Goal: Task Accomplishment & Management: Use online tool/utility

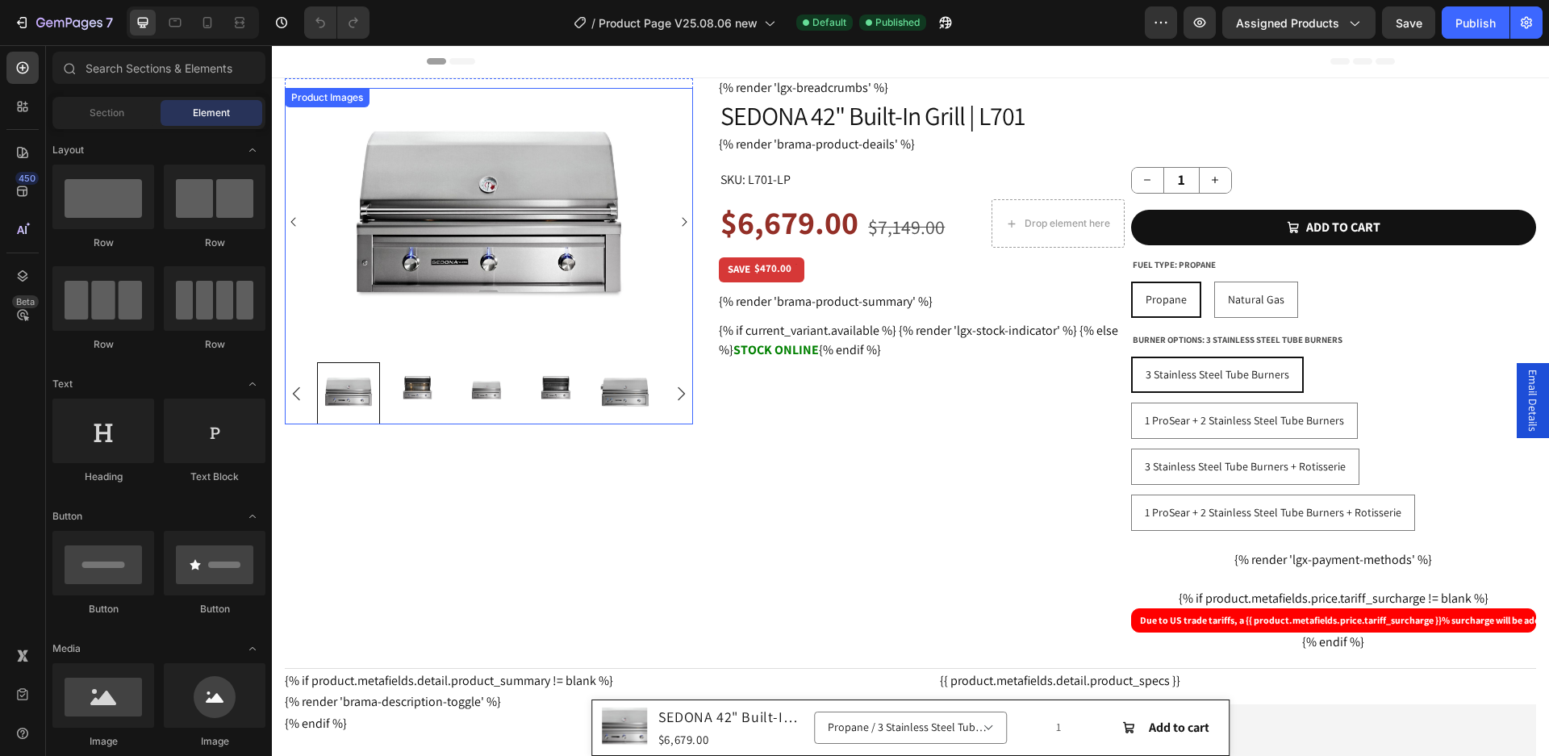
click at [541, 194] on img at bounding box center [489, 222] width 357 height 268
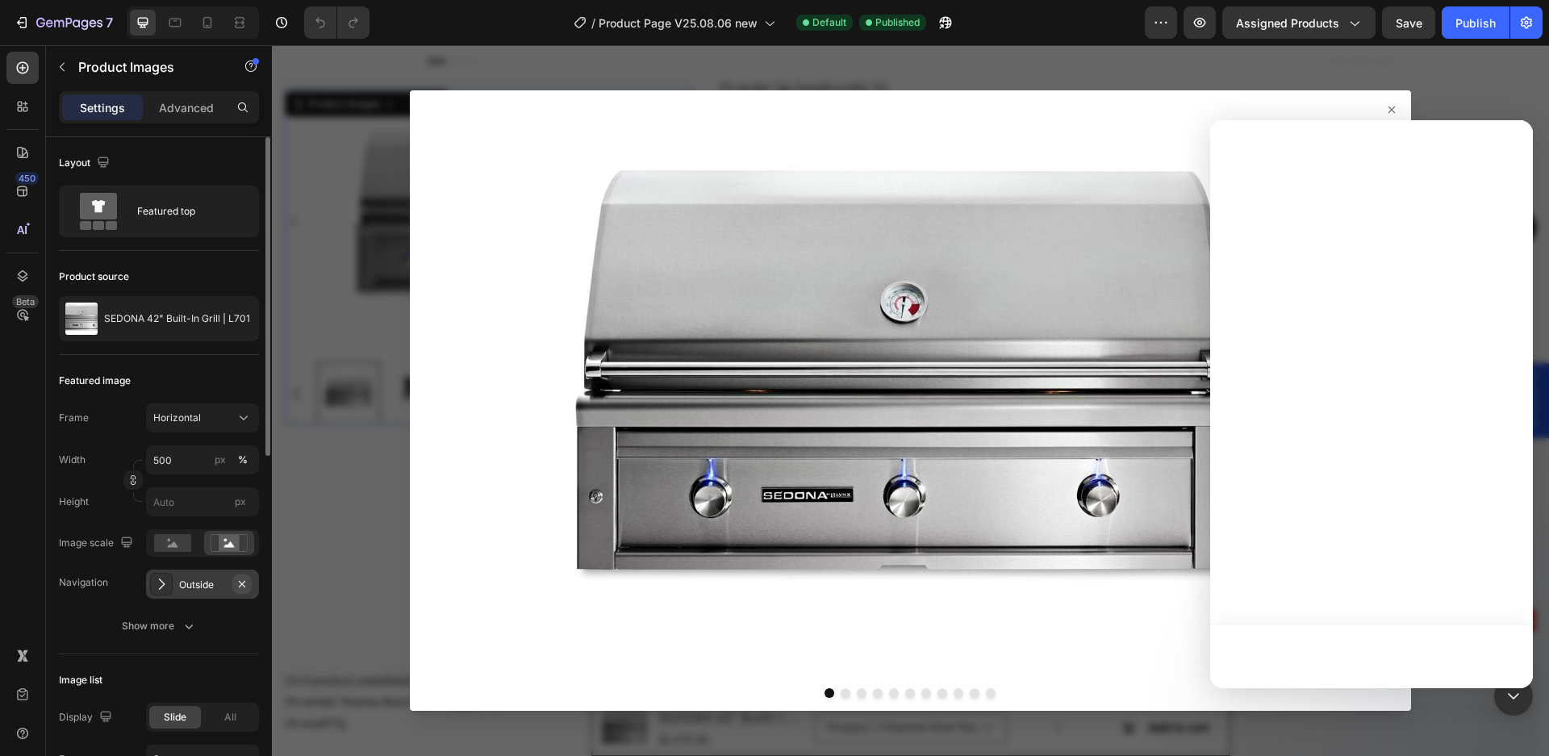
click at [244, 587] on icon "button" at bounding box center [242, 584] width 13 height 13
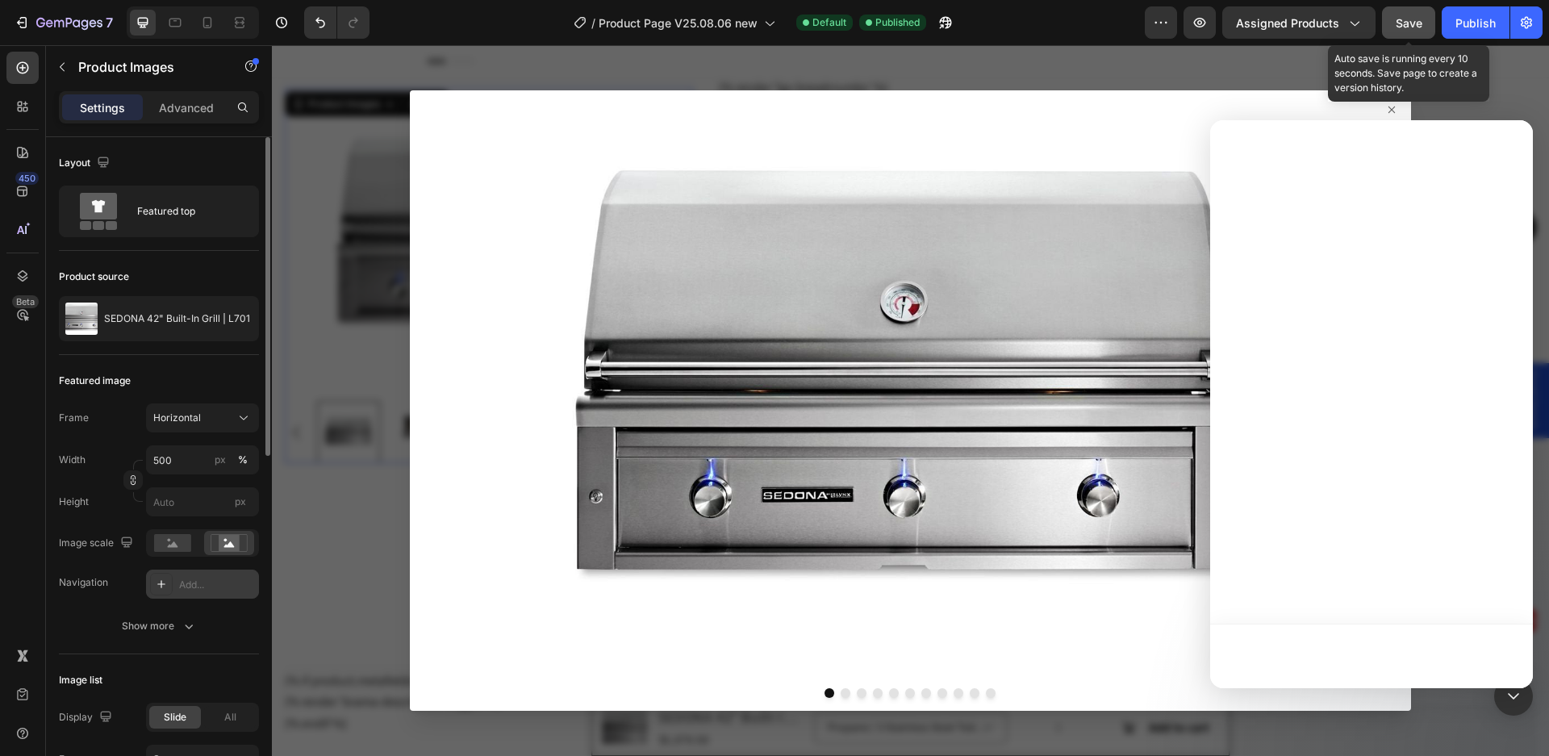
click at [1403, 19] on span "Save" at bounding box center [1409, 23] width 27 height 14
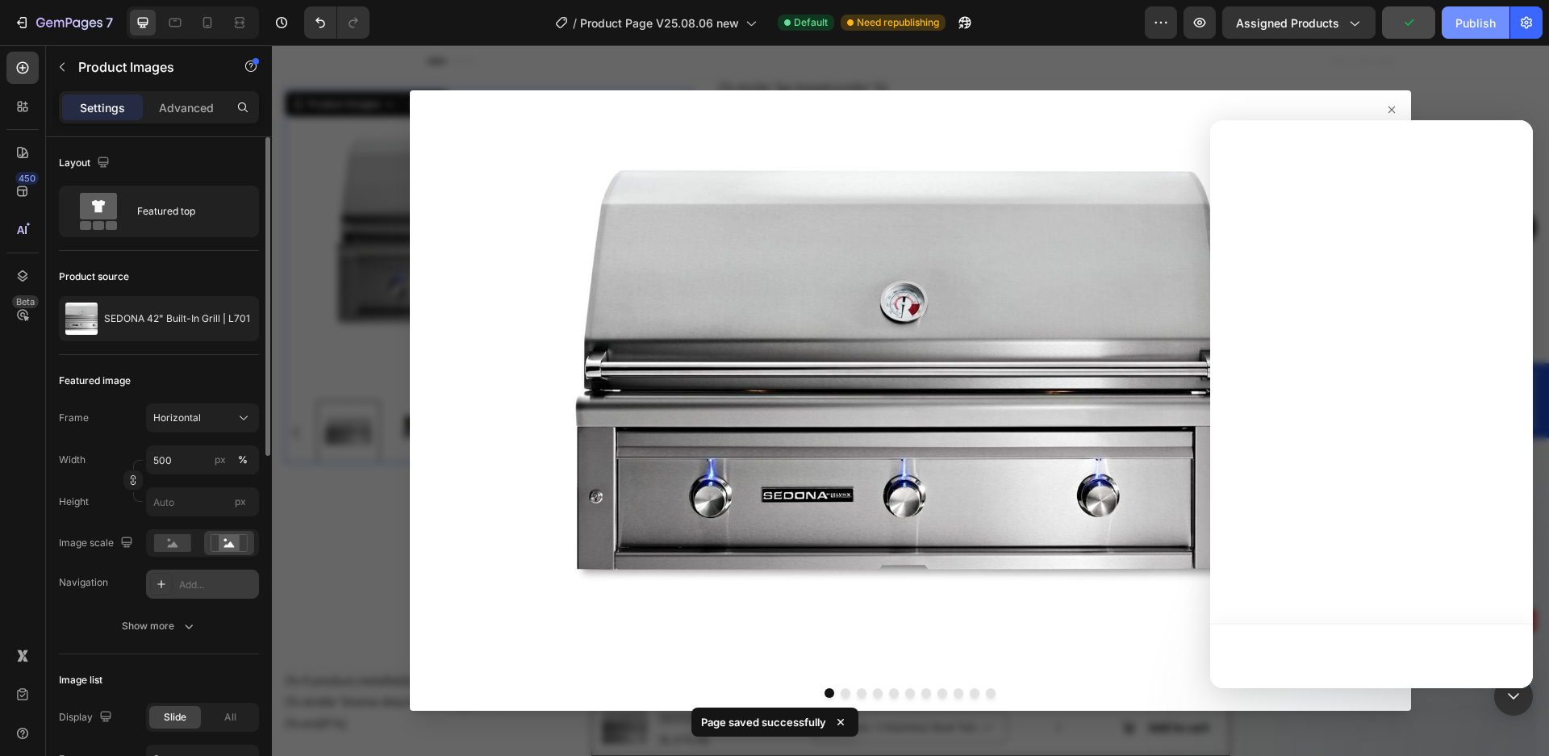
click at [1479, 22] on div "Publish" at bounding box center [1476, 23] width 40 height 17
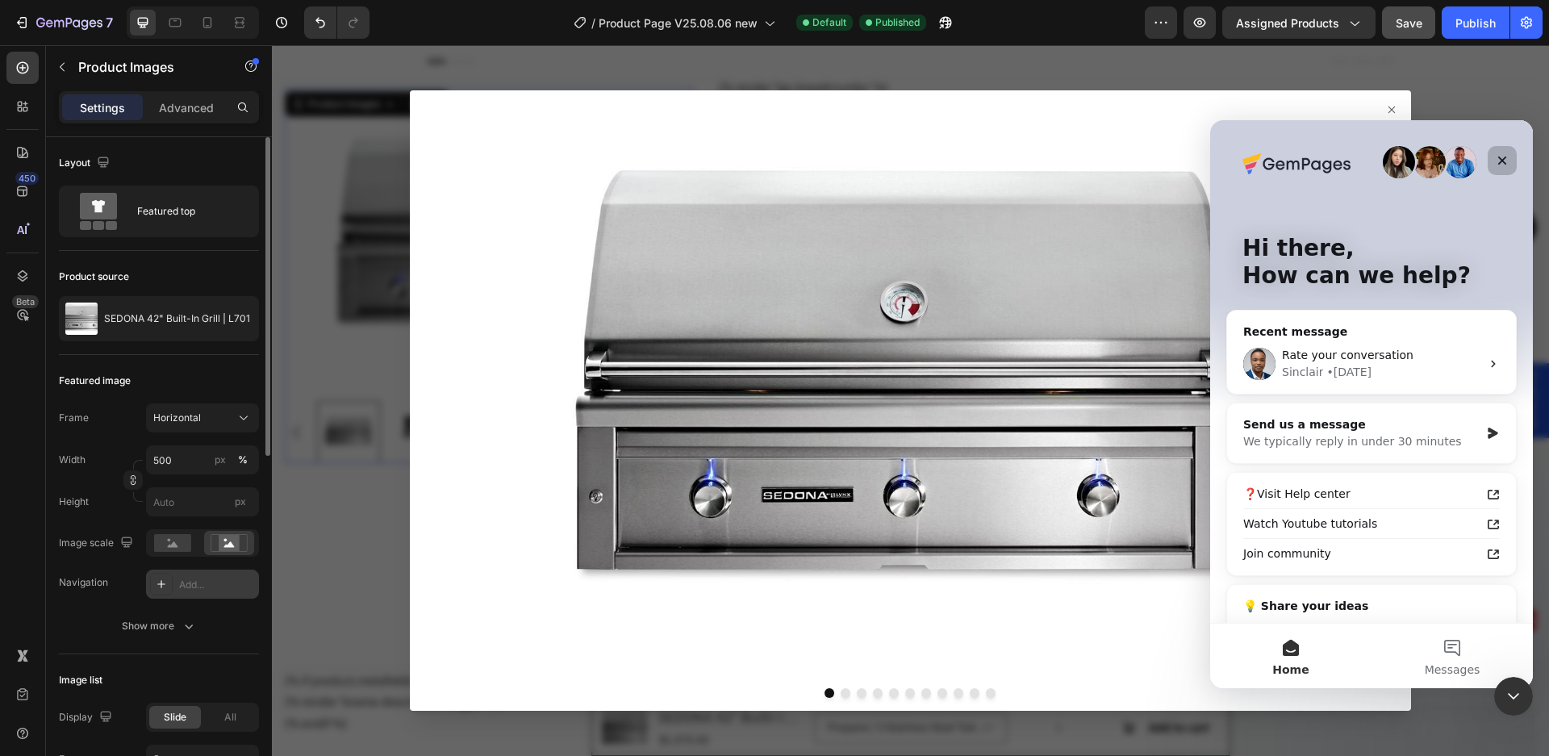
click at [1497, 165] on icon "Close" at bounding box center [1502, 160] width 13 height 13
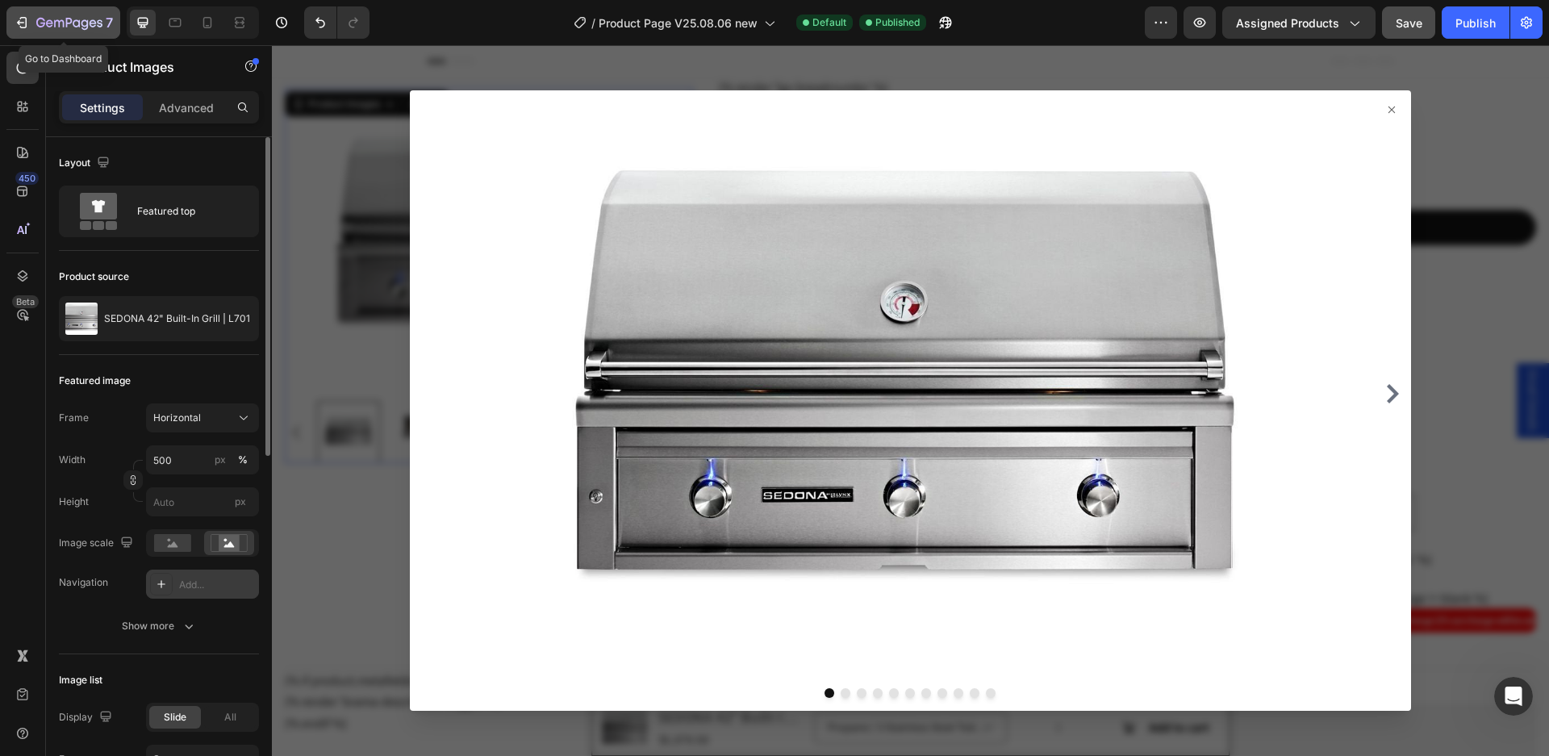
click at [35, 31] on div "7" at bounding box center [63, 22] width 99 height 19
